Goal: Task Accomplishment & Management: Manage account settings

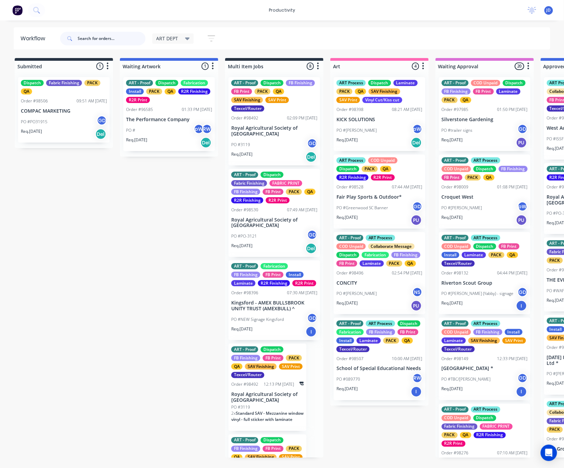
click at [110, 32] on input "text" at bounding box center [112, 39] width 68 height 14
click at [101, 38] on input "text" at bounding box center [112, 39] width 68 height 14
type input "98530"
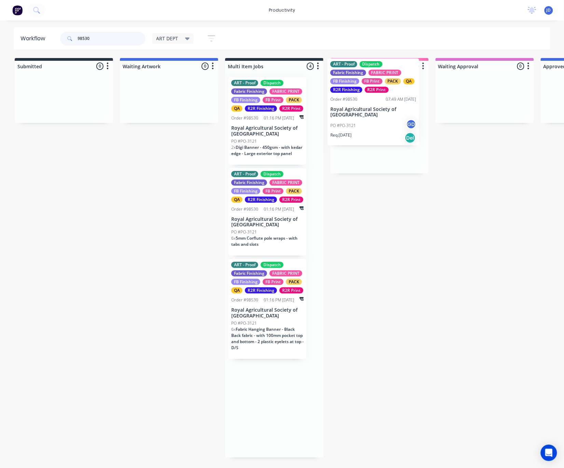
drag, startPoint x: 263, startPoint y: 138, endPoint x: 346, endPoint y: 125, distance: 84.0
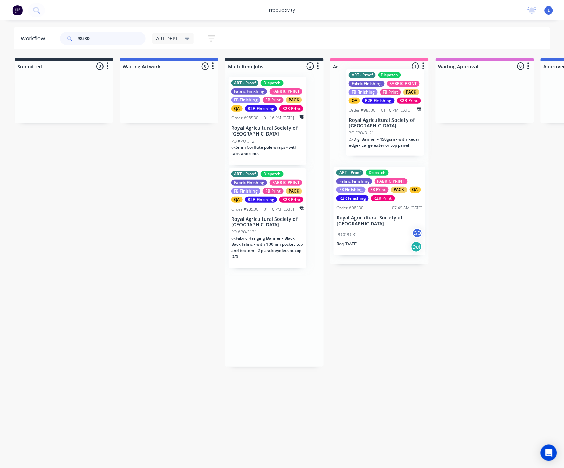
drag, startPoint x: 270, startPoint y: 139, endPoint x: 369, endPoint y: 132, distance: 99.3
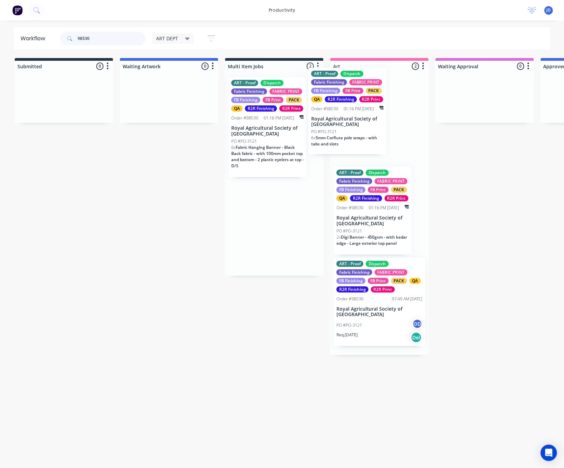
drag, startPoint x: 386, startPoint y: 126, endPoint x: 415, endPoint y: 124, distance: 28.5
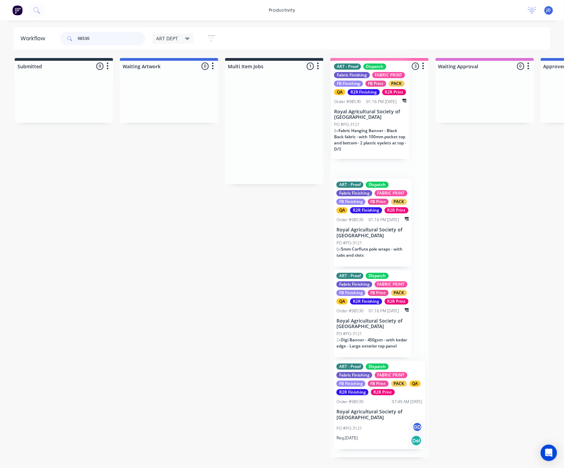
drag, startPoint x: 338, startPoint y: 134, endPoint x: 384, endPoint y: 127, distance: 46.6
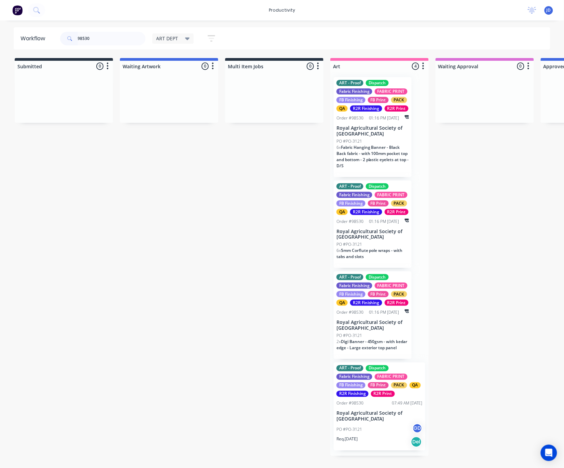
click at [379, 144] on span "Fabric Hanging Banner - Black Back fabric - with 100mm pocket top and bottom - …" at bounding box center [372, 156] width 72 height 24
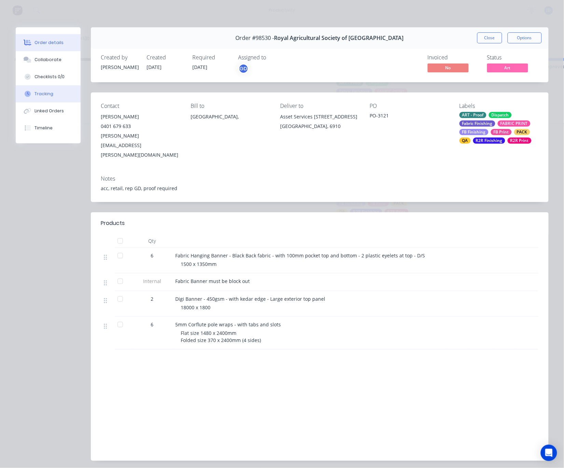
click at [49, 97] on div "Tracking" at bounding box center [43, 94] width 19 height 6
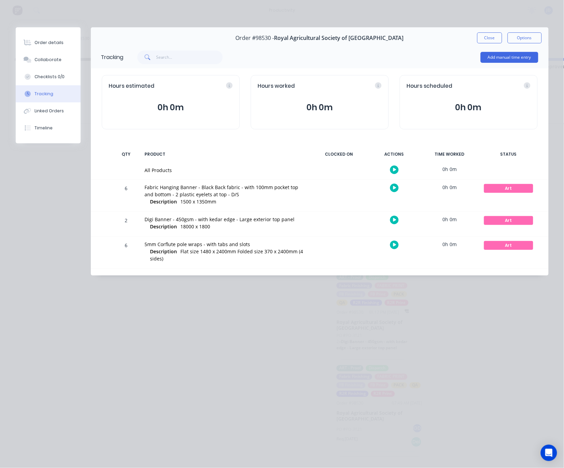
click at [393, 190] on icon "button" at bounding box center [394, 188] width 3 height 4
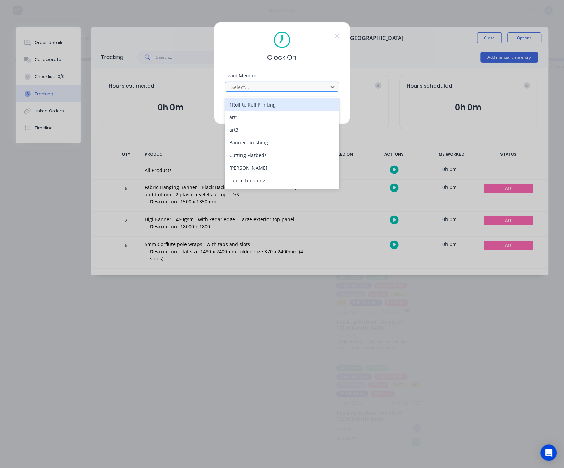
drag, startPoint x: 258, startPoint y: 88, endPoint x: 256, endPoint y: 95, distance: 6.8
click at [258, 88] on div at bounding box center [278, 87] width 94 height 9
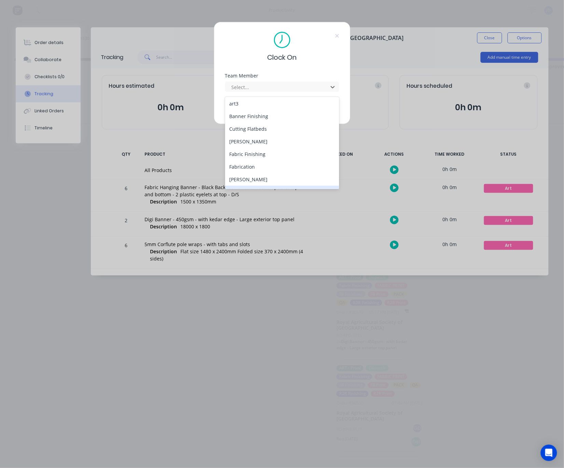
click at [254, 186] on div "[PERSON_NAME]" at bounding box center [282, 192] width 114 height 13
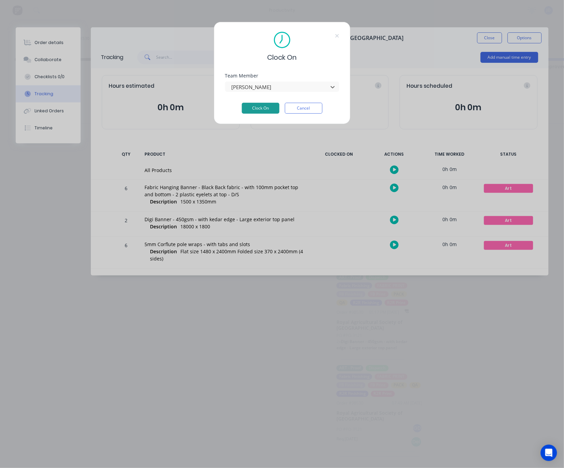
click at [251, 108] on button "Clock On" at bounding box center [261, 108] width 38 height 11
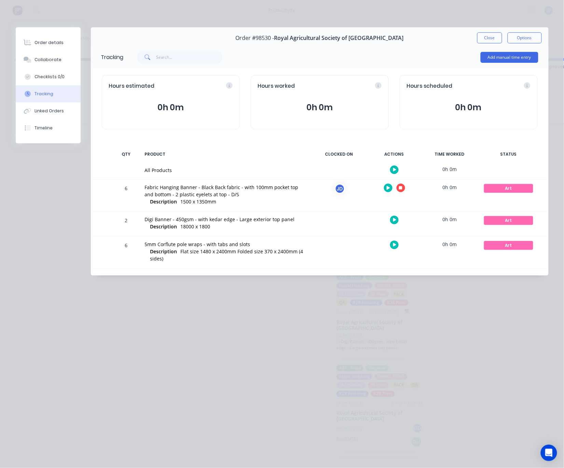
click at [399, 189] on icon "button" at bounding box center [400, 187] width 3 height 3
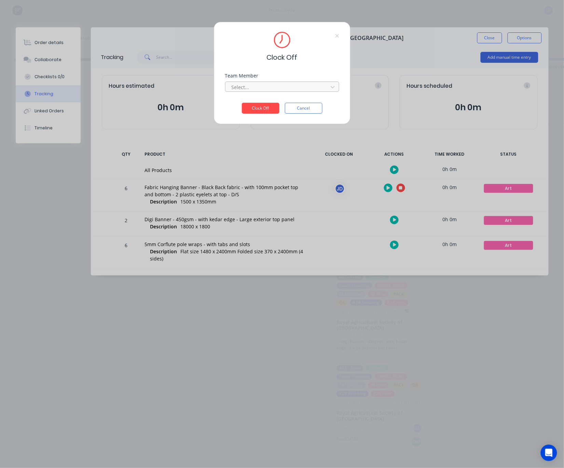
click at [306, 88] on div at bounding box center [278, 87] width 94 height 9
drag, startPoint x: 280, startPoint y: 107, endPoint x: 273, endPoint y: 106, distance: 6.9
click at [279, 107] on div "[PERSON_NAME]" at bounding box center [282, 104] width 114 height 13
click at [261, 108] on button "Clock Off" at bounding box center [261, 108] width 38 height 11
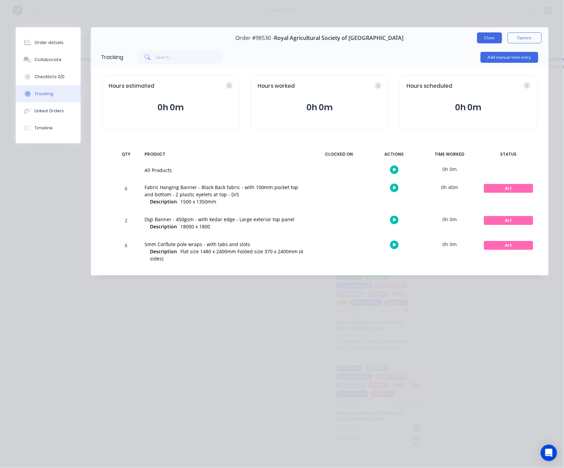
click at [491, 41] on button "Close" at bounding box center [489, 37] width 25 height 11
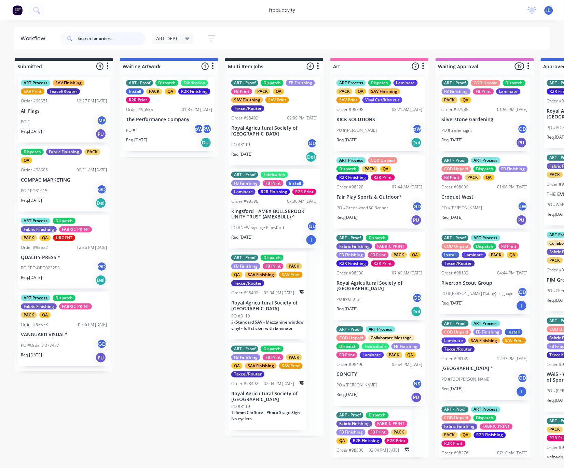
click at [112, 38] on input "text" at bounding box center [112, 39] width 68 height 14
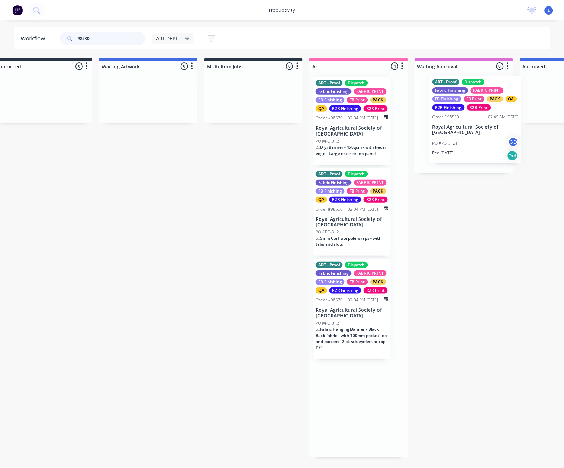
drag, startPoint x: 369, startPoint y: 124, endPoint x: 434, endPoint y: 122, distance: 64.9
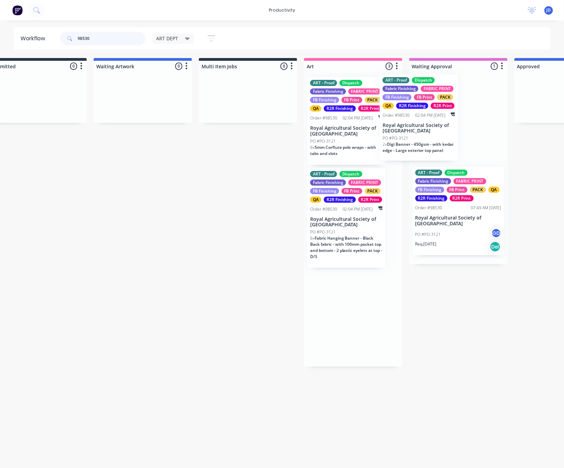
drag, startPoint x: 370, startPoint y: 129, endPoint x: 381, endPoint y: 129, distance: 10.6
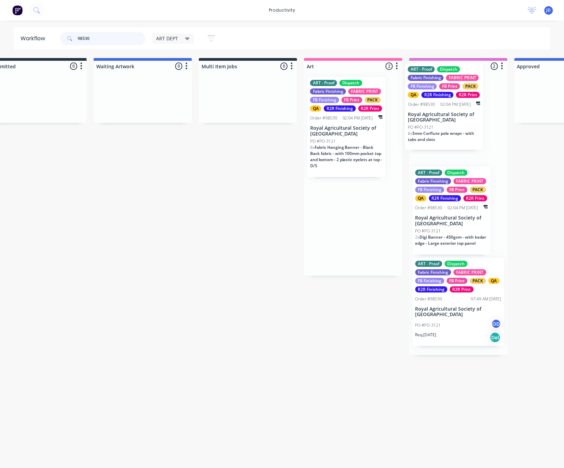
drag, startPoint x: 331, startPoint y: 129, endPoint x: 409, endPoint y: 119, distance: 79.6
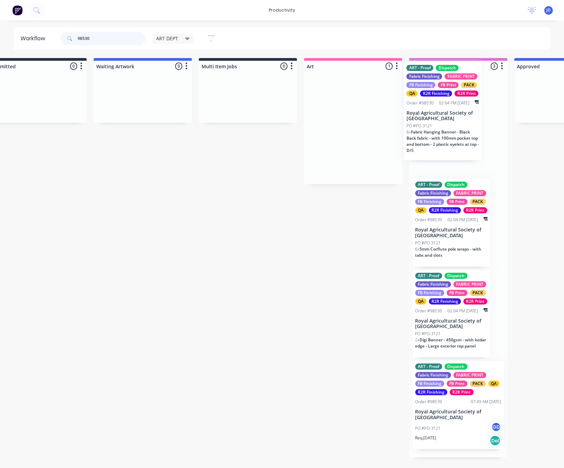
drag, startPoint x: 340, startPoint y: 126, endPoint x: 431, endPoint y: 112, distance: 92.2
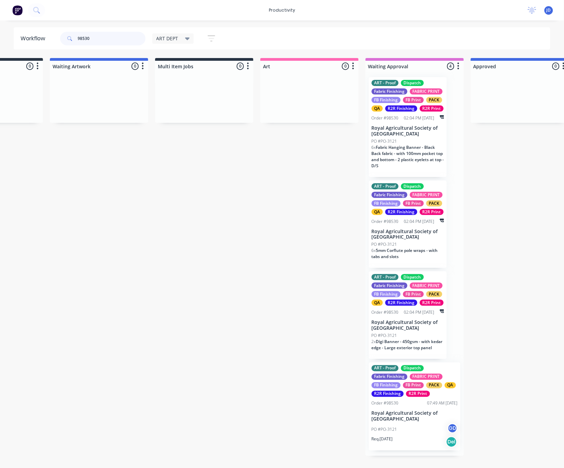
scroll to position [0, 50]
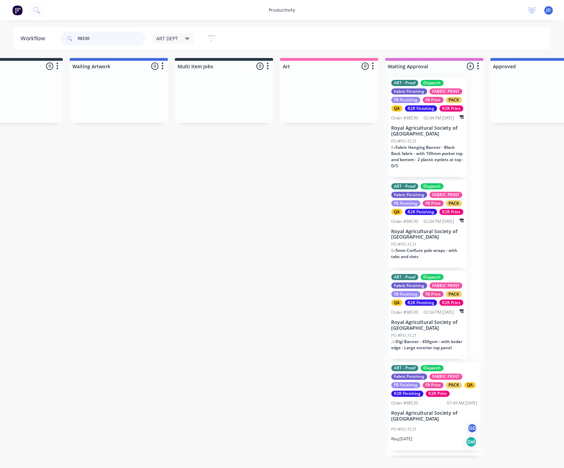
drag, startPoint x: 84, startPoint y: 40, endPoint x: 58, endPoint y: 40, distance: 25.6
click at [58, 40] on header "Workflow 98530 ART DEPT Save new view None edit ART DEPT (Default) edit Banner …" at bounding box center [282, 38] width 537 height 22
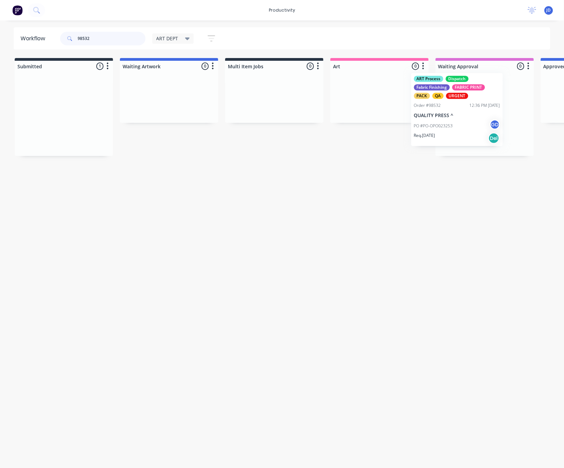
scroll to position [0, 4]
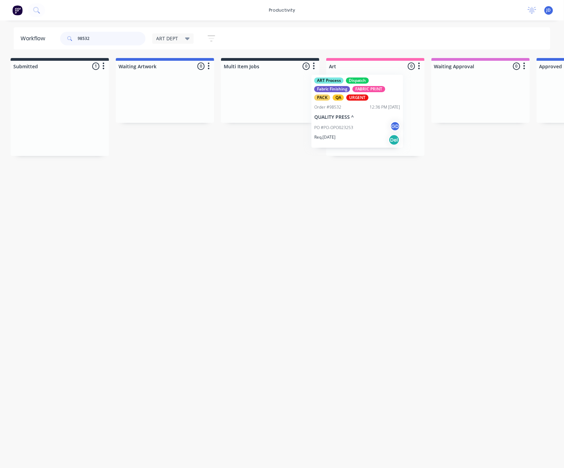
drag, startPoint x: 254, startPoint y: 106, endPoint x: 361, endPoint y: 107, distance: 106.5
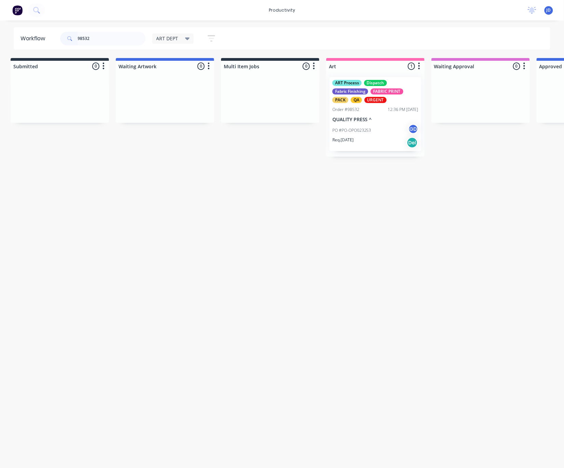
click at [362, 120] on p "QUALITY PRESS ^" at bounding box center [375, 120] width 86 height 6
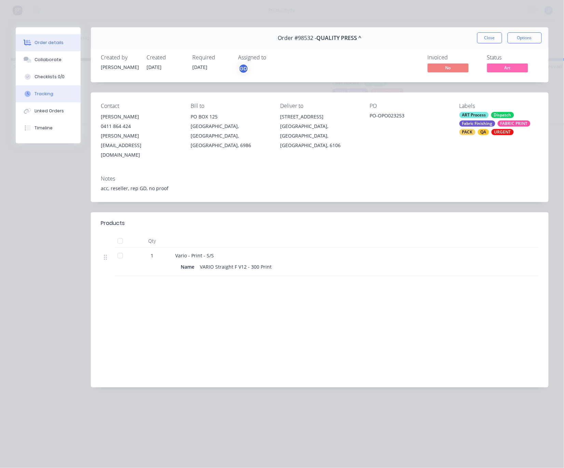
click at [25, 95] on icon at bounding box center [28, 94] width 6 height 6
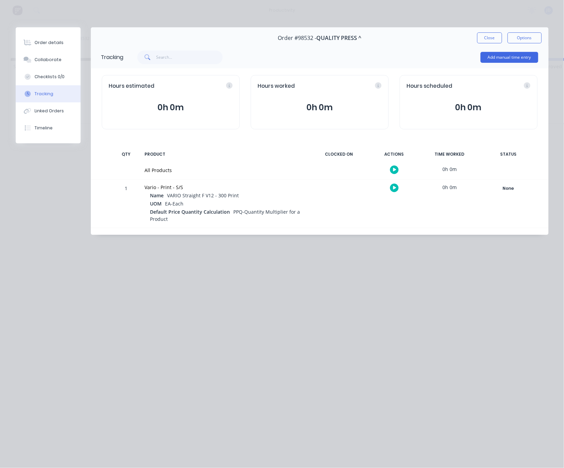
click at [392, 190] on button "button" at bounding box center [394, 188] width 9 height 9
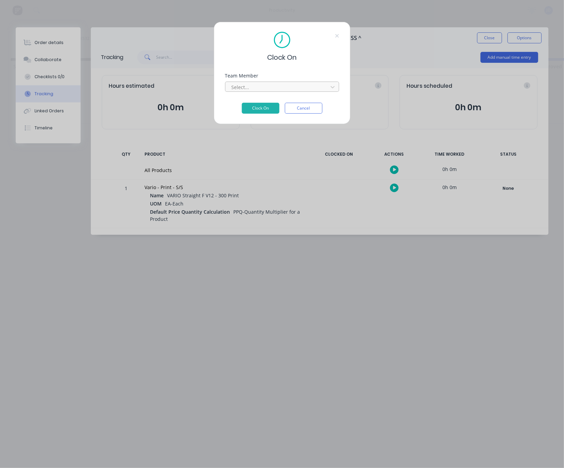
click at [272, 90] on div at bounding box center [278, 87] width 94 height 9
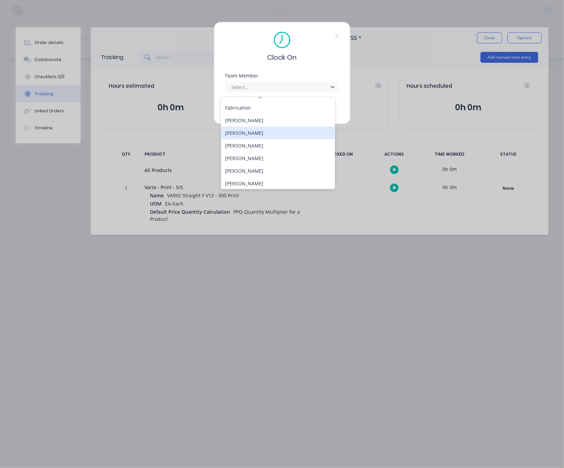
scroll to position [86, 0]
click at [234, 129] on div "[PERSON_NAME]" at bounding box center [278, 132] width 114 height 13
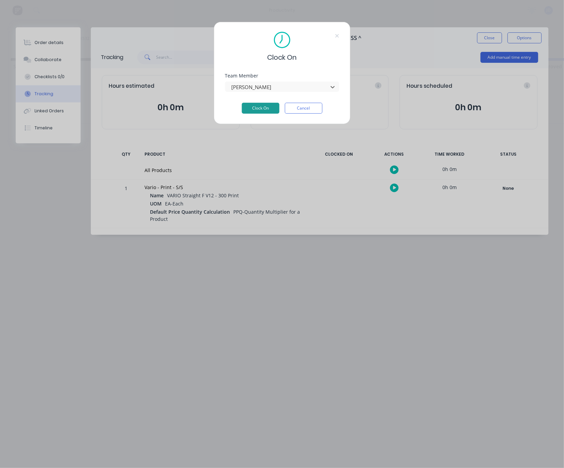
click at [245, 109] on button "Clock On" at bounding box center [261, 108] width 38 height 11
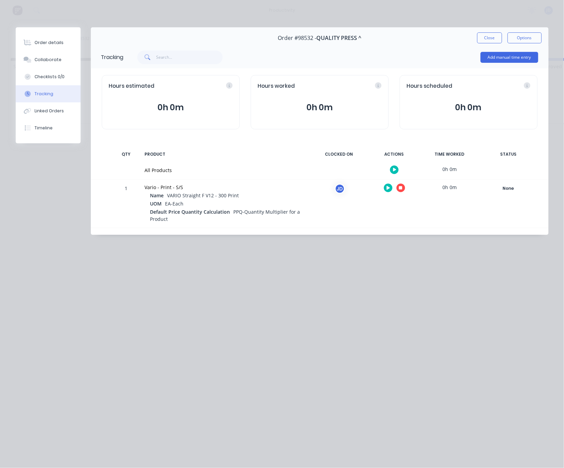
click at [400, 186] on icon "button" at bounding box center [400, 188] width 3 height 4
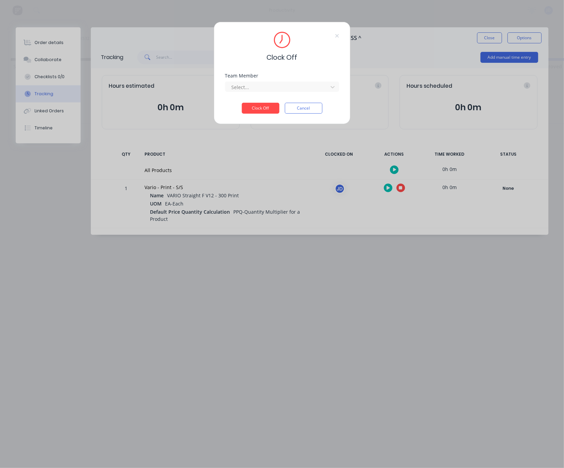
drag, startPoint x: 270, startPoint y: 83, endPoint x: 251, endPoint y: 97, distance: 23.3
click at [270, 83] on div "Select..." at bounding box center [282, 86] width 114 height 12
click at [245, 91] on div "Select..." at bounding box center [278, 87] width 92 height 7
click at [242, 105] on div "[PERSON_NAME]" at bounding box center [278, 104] width 114 height 13
click at [259, 112] on button "Clock Off" at bounding box center [261, 108] width 38 height 11
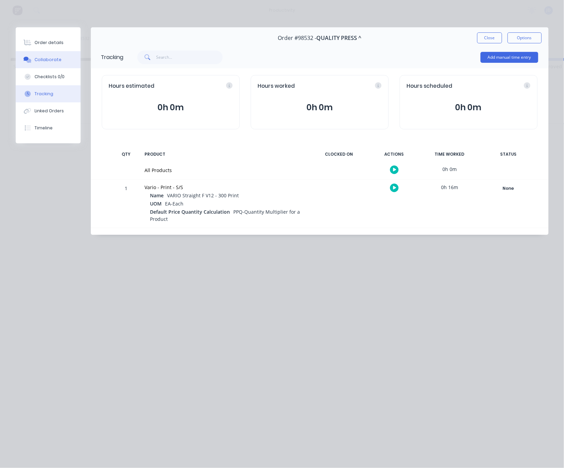
click at [45, 62] on div "Collaborate" at bounding box center [47, 60] width 27 height 6
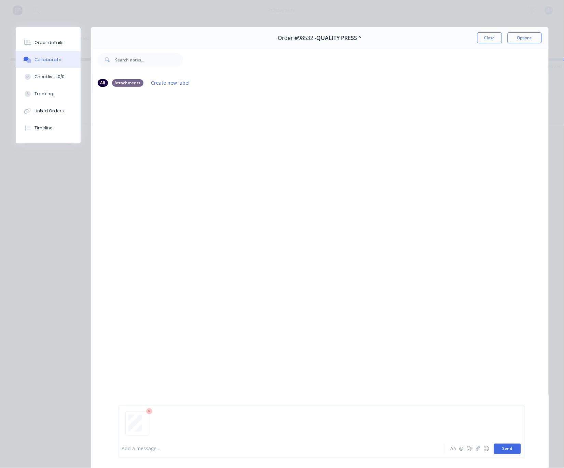
click at [507, 447] on button "Send" at bounding box center [507, 449] width 27 height 10
click at [483, 37] on button "Close" at bounding box center [489, 37] width 25 height 11
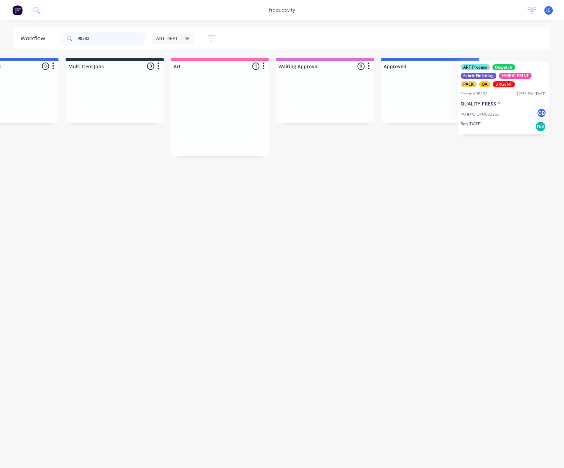
scroll to position [0, 161]
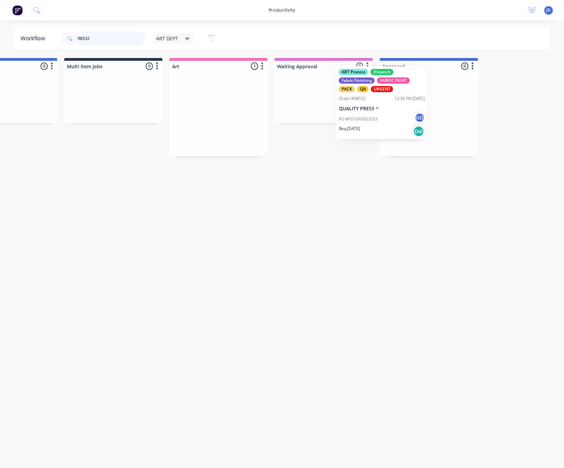
drag, startPoint x: 388, startPoint y: 127, endPoint x: 396, endPoint y: 116, distance: 13.9
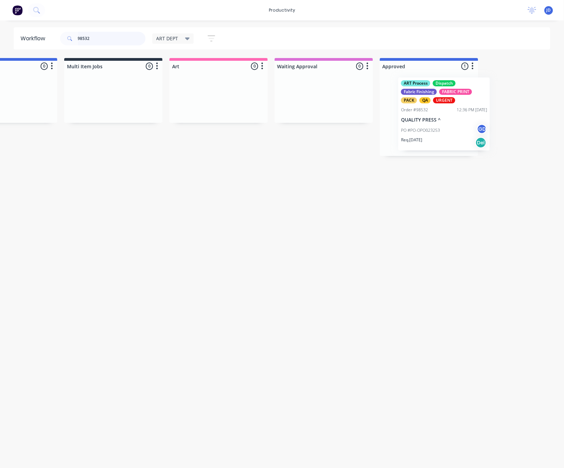
scroll to position [0, 161]
drag, startPoint x: 403, startPoint y: 140, endPoint x: 411, endPoint y: 140, distance: 8.9
click at [411, 140] on div "ART Process Dispatch Fabric Finishing FABRIC PRINT PACK QA URGENT Order #98532 …" at bounding box center [428, 114] width 98 height 84
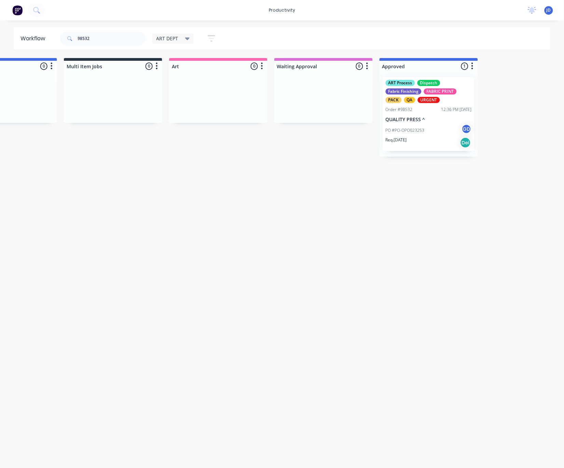
click at [378, 167] on div "Workflow 98532 ART DEPT Save new view None edit ART DEPT (Default) edit Banner …" at bounding box center [121, 240] width 564 height 427
drag, startPoint x: 116, startPoint y: 40, endPoint x: 53, endPoint y: 39, distance: 63.2
click at [53, 39] on header "Workflow 98532 ART DEPT Save new view None edit ART DEPT (Default) edit Banner …" at bounding box center [282, 38] width 537 height 22
type input "98530"
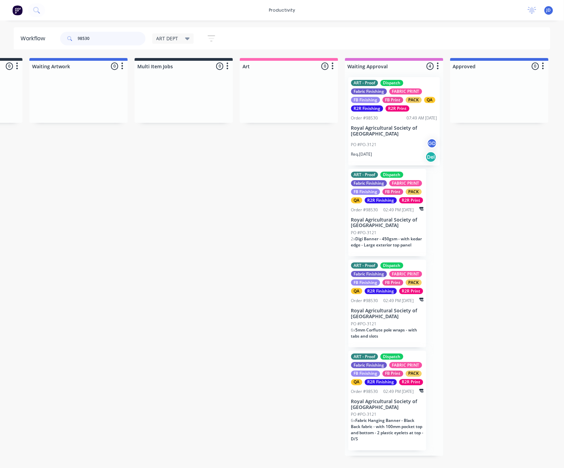
scroll to position [0, 124]
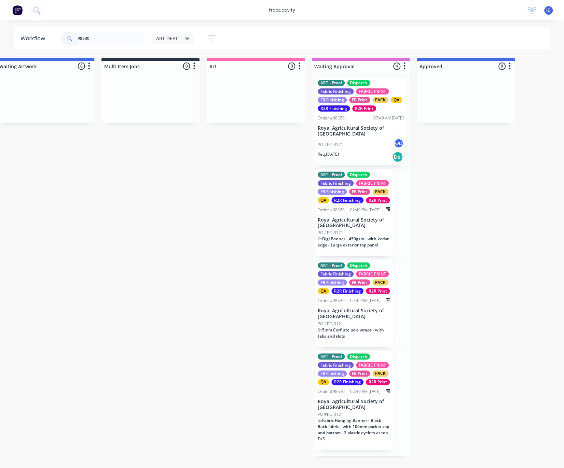
click at [352, 217] on p "Royal Agricultural Society of [GEOGRAPHIC_DATA]" at bounding box center [354, 223] width 72 height 12
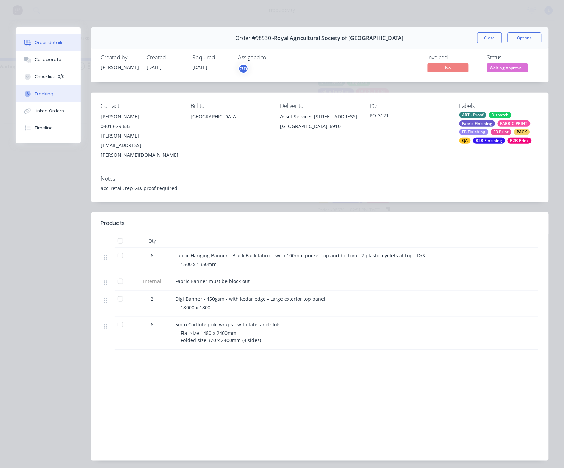
click at [44, 96] on div "Tracking" at bounding box center [43, 94] width 19 height 6
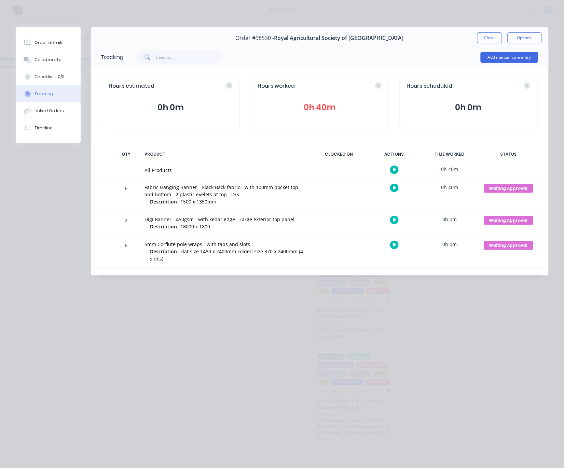
click at [391, 190] on button "button" at bounding box center [394, 188] width 9 height 9
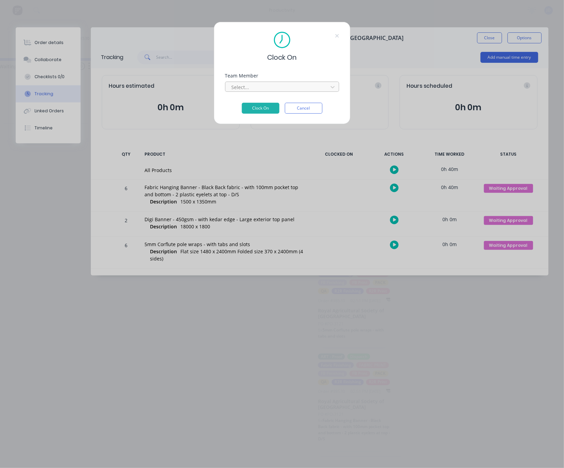
click at [243, 88] on div "Select..." at bounding box center [278, 87] width 92 height 7
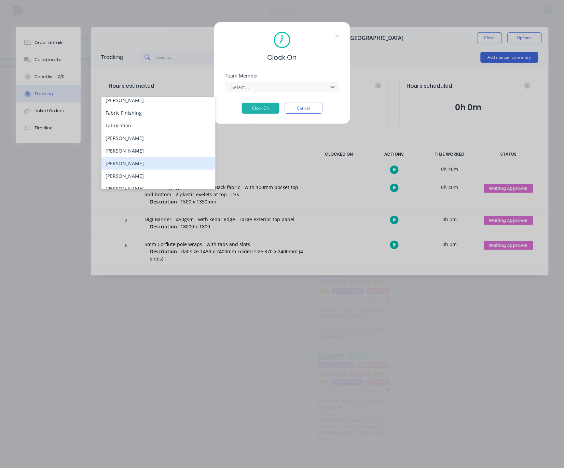
scroll to position [70, 0]
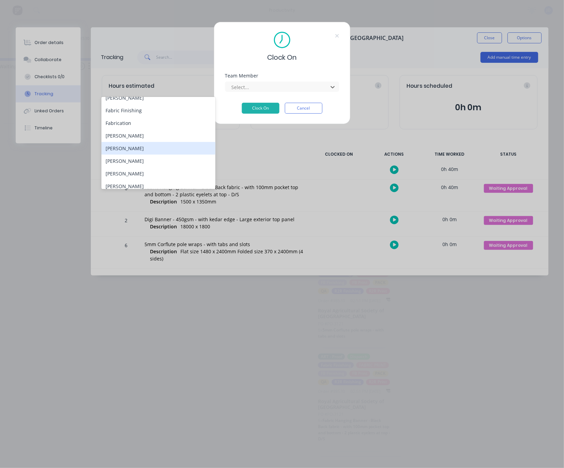
drag, startPoint x: 124, startPoint y: 147, endPoint x: 154, endPoint y: 140, distance: 31.5
click at [123, 147] on div "[PERSON_NAME]" at bounding box center [158, 148] width 114 height 13
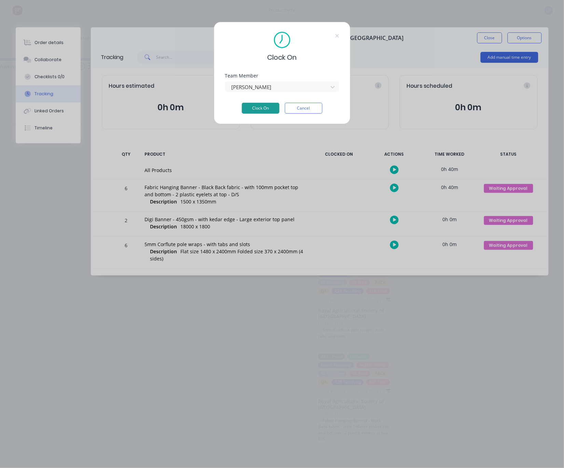
click at [249, 108] on button "Clock On" at bounding box center [261, 108] width 38 height 11
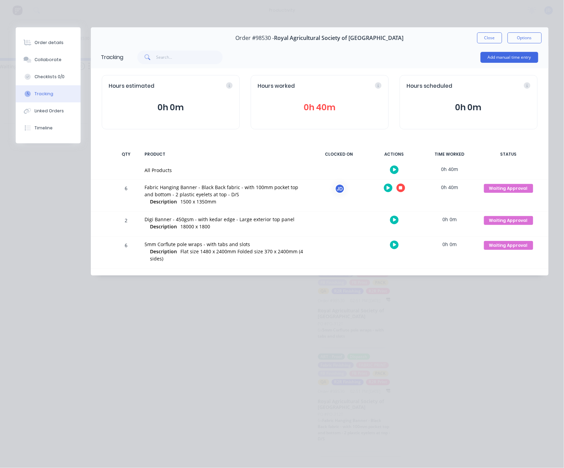
click at [398, 189] on button "button" at bounding box center [400, 188] width 9 height 9
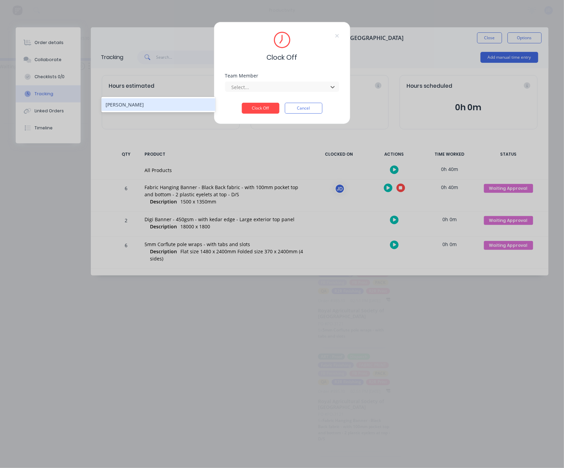
drag, startPoint x: 257, startPoint y: 86, endPoint x: 246, endPoint y: 103, distance: 20.8
click at [257, 86] on div at bounding box center [278, 87] width 94 height 9
click at [146, 99] on div "[PERSON_NAME]" at bounding box center [158, 104] width 114 height 13
click at [255, 114] on button "Clock Off" at bounding box center [261, 108] width 38 height 11
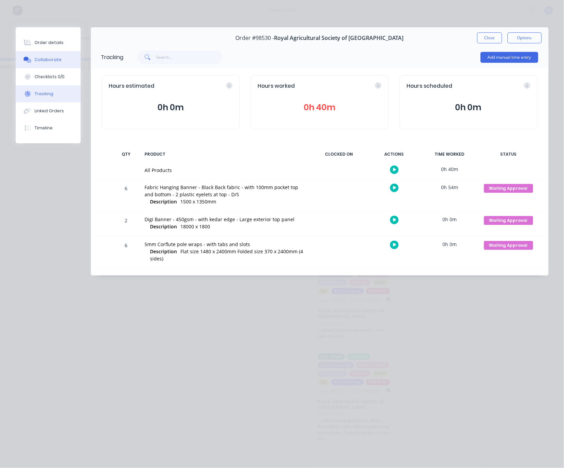
click at [44, 68] on button "Collaborate" at bounding box center [48, 59] width 65 height 17
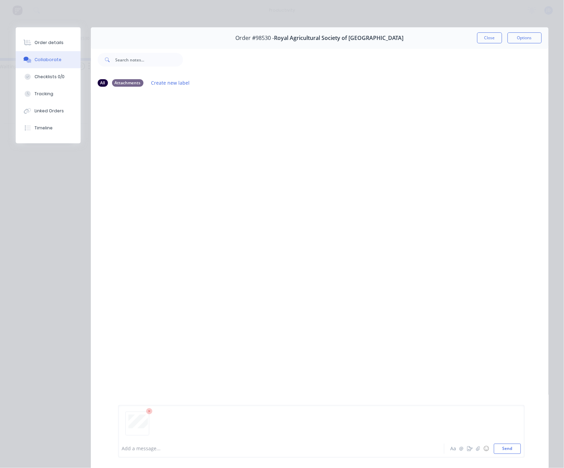
click at [504, 456] on div "Add a message... Aa @ ☺ Send" at bounding box center [321, 431] width 406 height 53
click at [504, 453] on button "Send" at bounding box center [507, 449] width 27 height 10
click at [486, 38] on button "Close" at bounding box center [489, 37] width 25 height 11
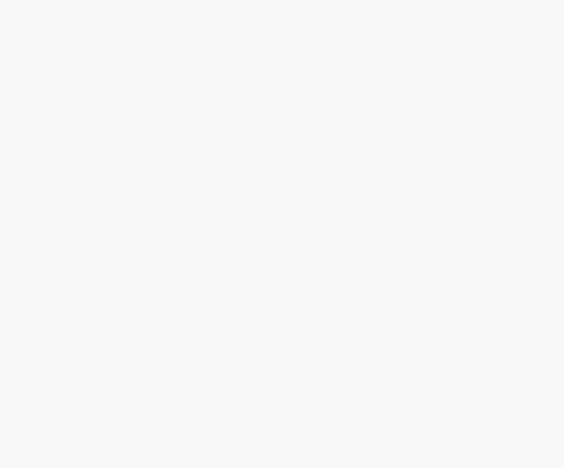
scroll to position [0, 0]
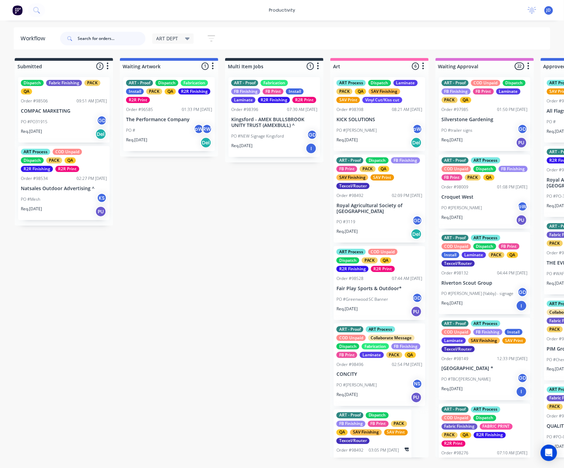
click at [127, 37] on input "text" at bounding box center [112, 39] width 68 height 14
type input "98530"
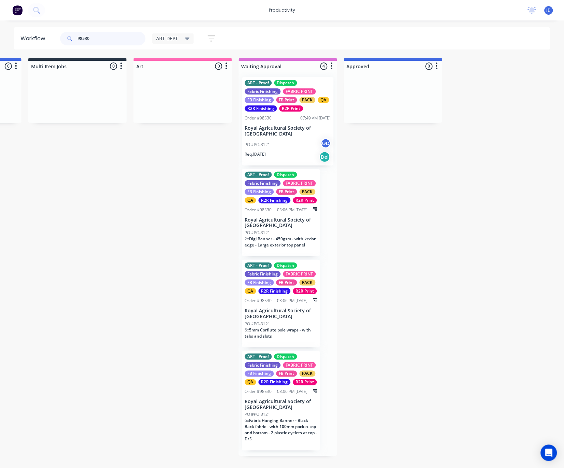
scroll to position [0, 204]
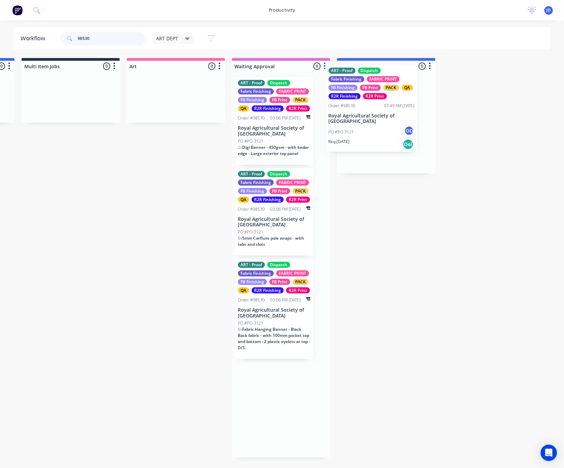
drag, startPoint x: 311, startPoint y: 128, endPoint x: 401, endPoint y: 115, distance: 91.0
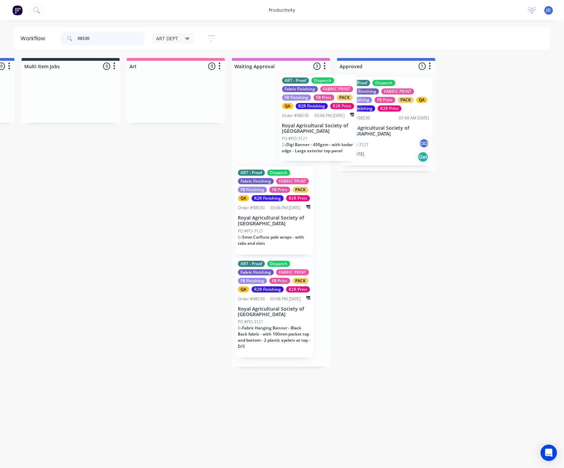
drag, startPoint x: 334, startPoint y: 132, endPoint x: 392, endPoint y: 131, distance: 58.4
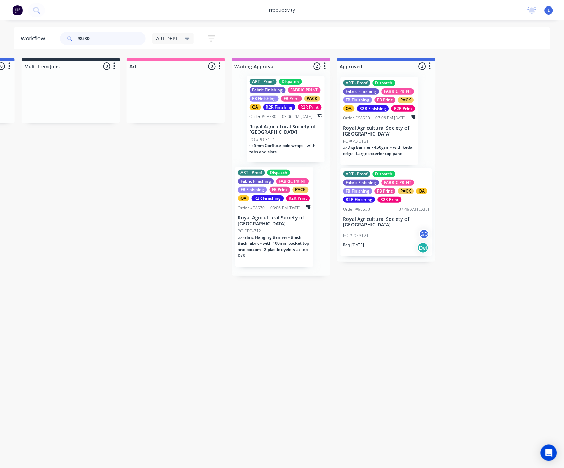
drag, startPoint x: 282, startPoint y: 141, endPoint x: 391, endPoint y: 135, distance: 109.5
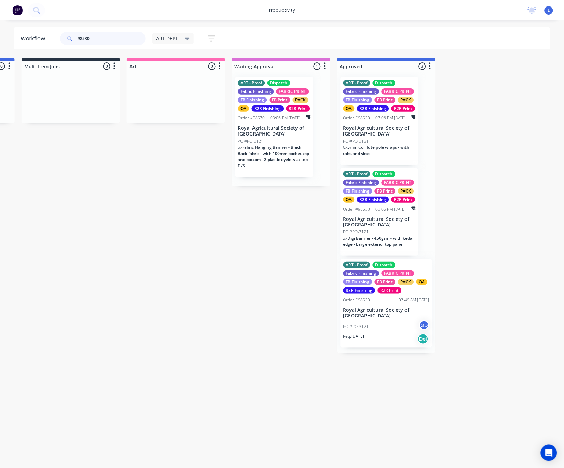
drag, startPoint x: 272, startPoint y: 142, endPoint x: 409, endPoint y: 131, distance: 137.4
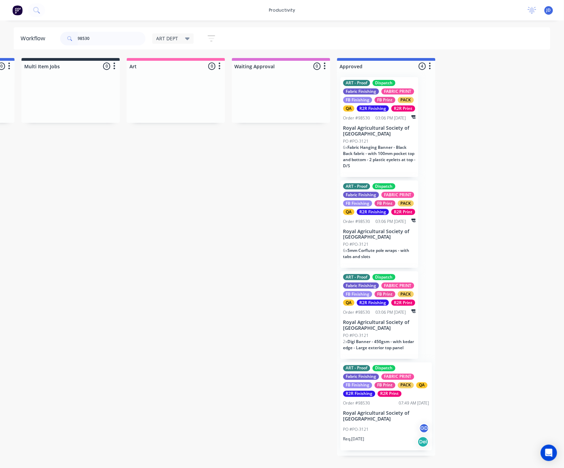
click at [381, 239] on div "ART - Proof Dispatch Fabric Finishing FABRIC PRINT FB Finishing FB Print PACK Q…" at bounding box center [379, 225] width 78 height 88
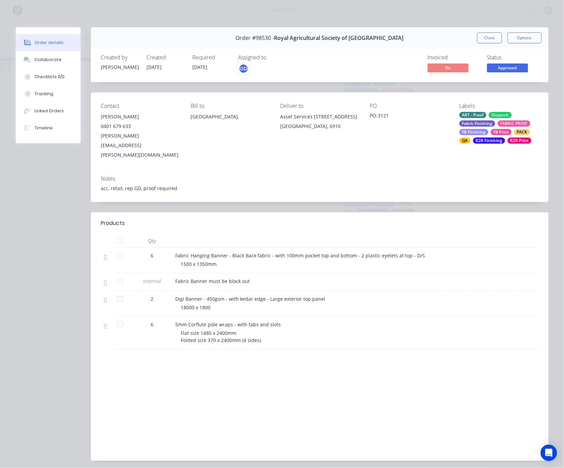
scroll to position [0, 202]
click at [36, 59] on div "Collaborate" at bounding box center [47, 60] width 27 height 6
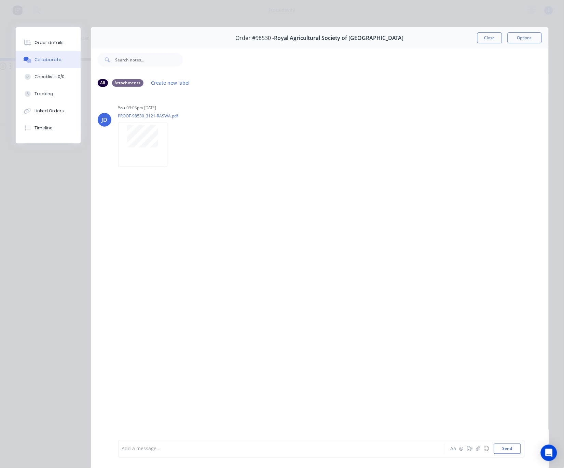
click at [486, 40] on button "Close" at bounding box center [489, 37] width 25 height 11
